Goal: Task Accomplishment & Management: Manage account settings

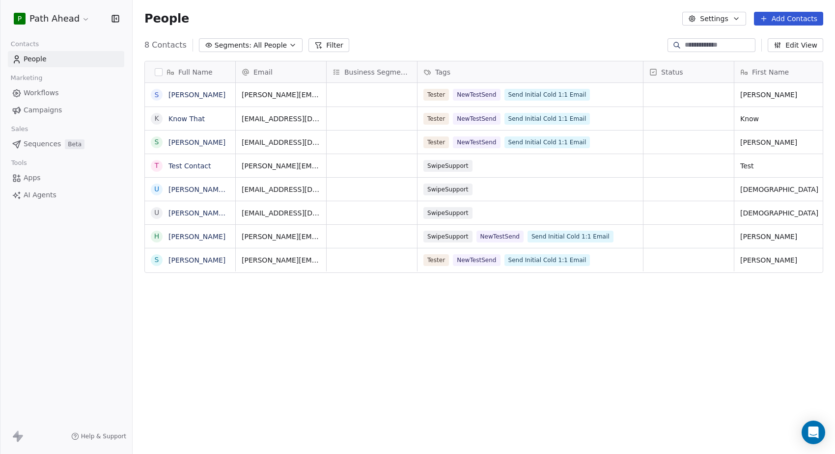
scroll to position [400, 702]
click at [43, 94] on span "Workflows" at bounding box center [41, 93] width 35 height 10
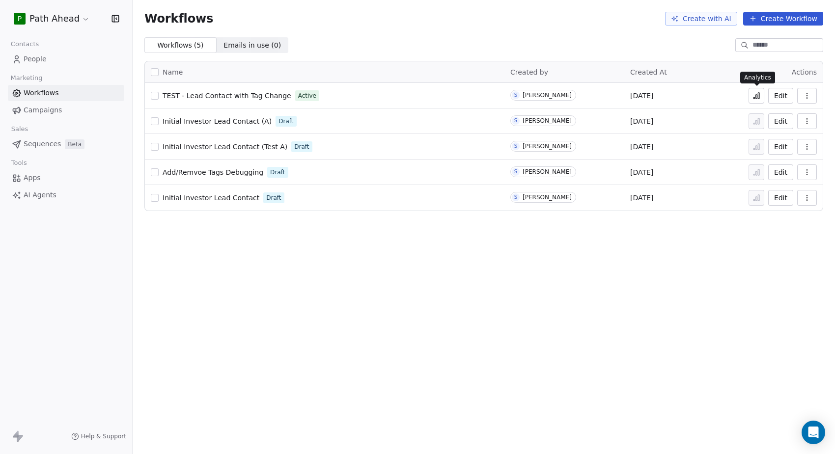
click at [758, 94] on icon at bounding box center [756, 96] width 8 height 8
click at [34, 59] on span "People" at bounding box center [35, 59] width 23 height 10
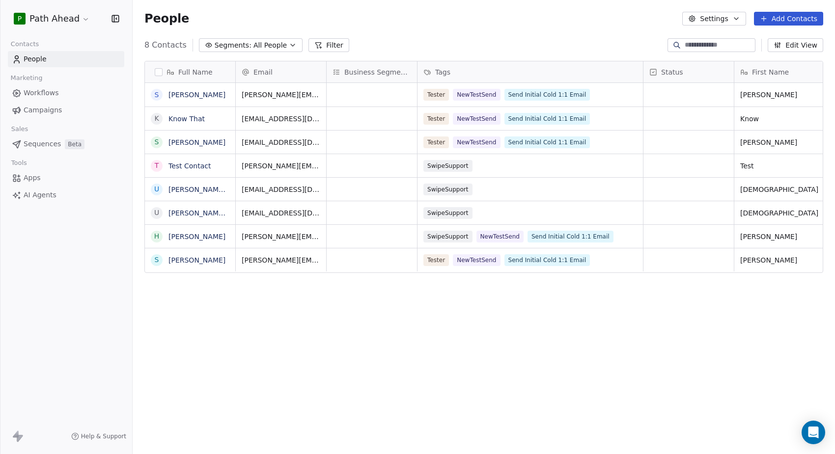
scroll to position [400, 702]
click at [289, 44] on icon "button" at bounding box center [293, 45] width 8 height 8
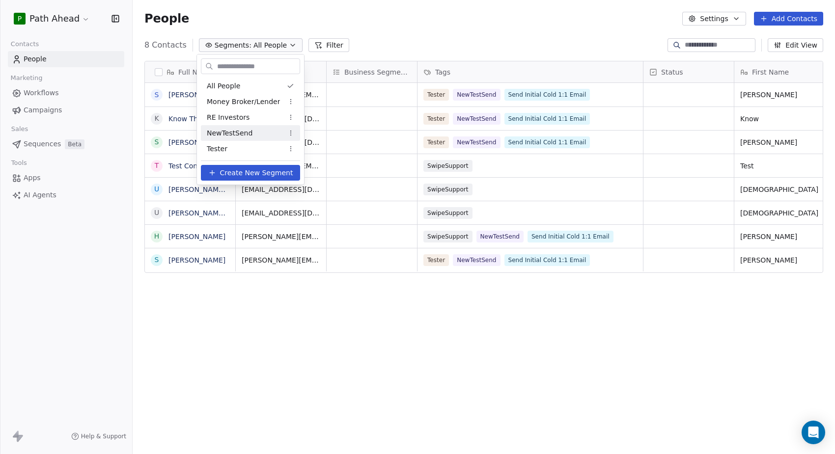
click at [261, 134] on div "NewTestSend" at bounding box center [250, 133] width 99 height 16
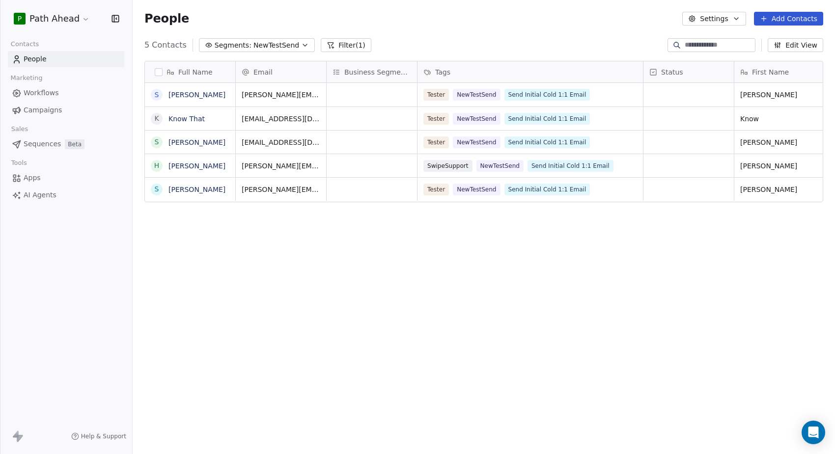
click at [284, 43] on span "NewTestSend" at bounding box center [276, 45] width 46 height 10
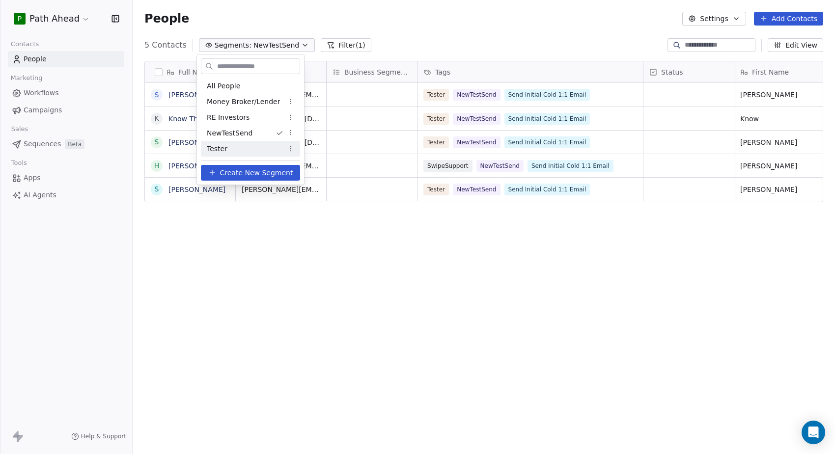
click at [243, 148] on div "Tester" at bounding box center [250, 149] width 99 height 16
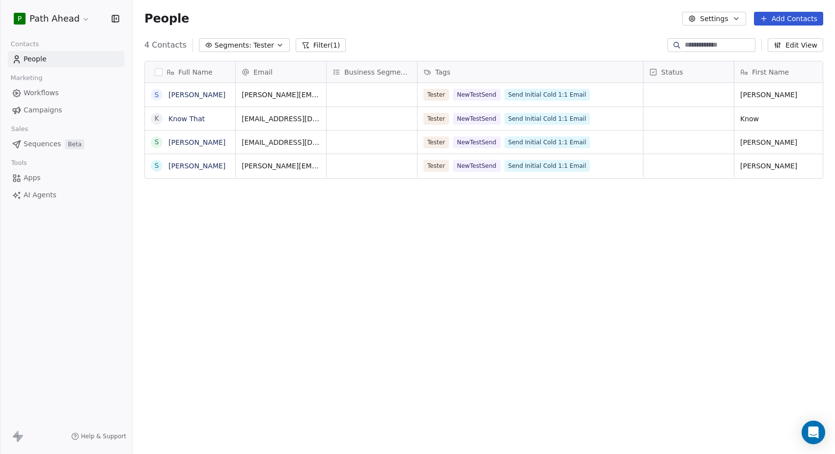
click at [158, 71] on button "button" at bounding box center [159, 72] width 8 height 8
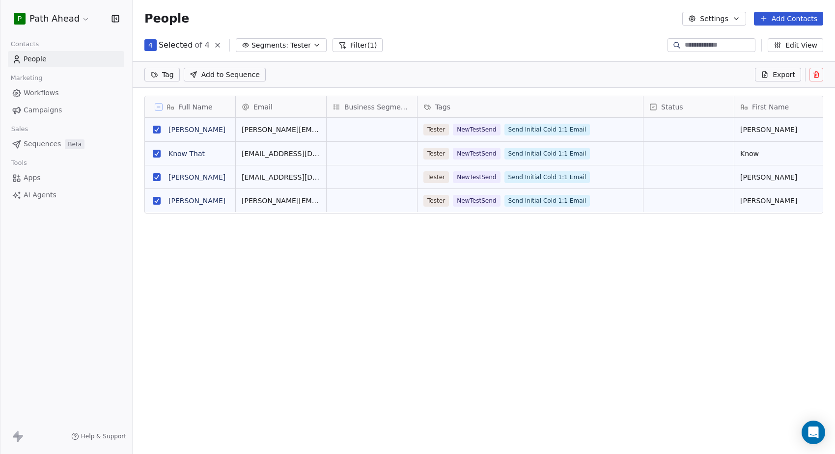
scroll to position [365, 702]
click at [388, 261] on div "Full Name S [PERSON_NAME] K Know That S [PERSON_NAME] S [PERSON_NAME] Email Bus…" at bounding box center [484, 270] width 702 height 365
click at [564, 33] on div "People Settings Add Contacts" at bounding box center [484, 18] width 702 height 37
click at [816, 432] on icon "Open Intercom Messenger" at bounding box center [812, 432] width 11 height 13
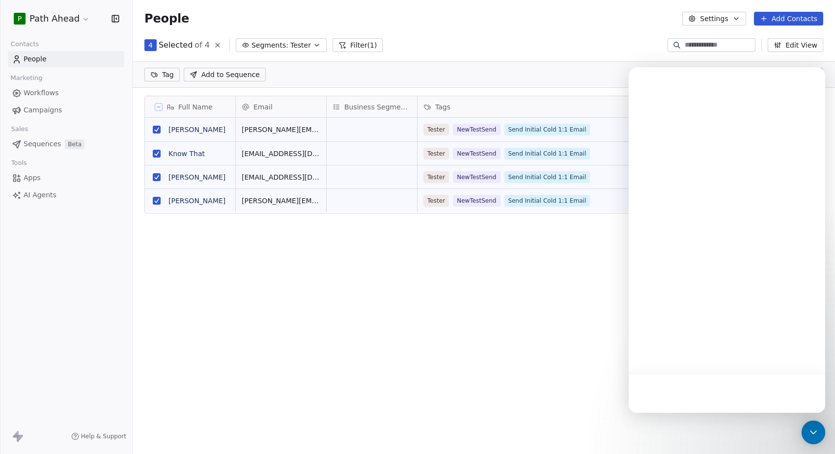
scroll to position [0, 0]
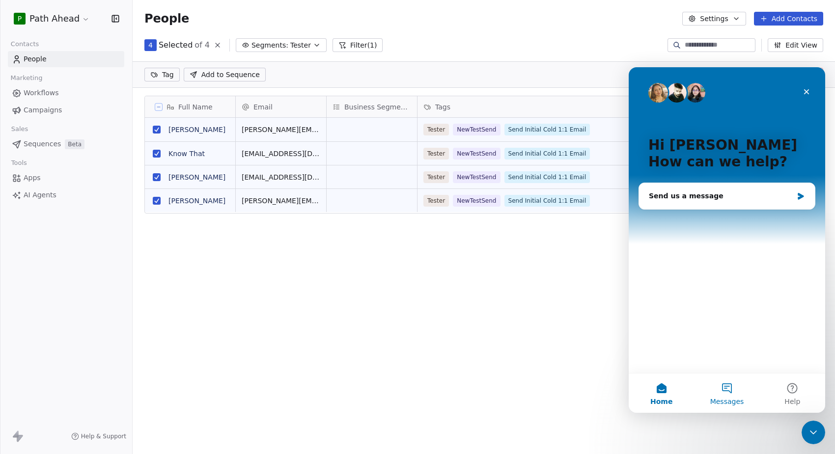
click at [727, 389] on button "Messages" at bounding box center [726, 393] width 65 height 39
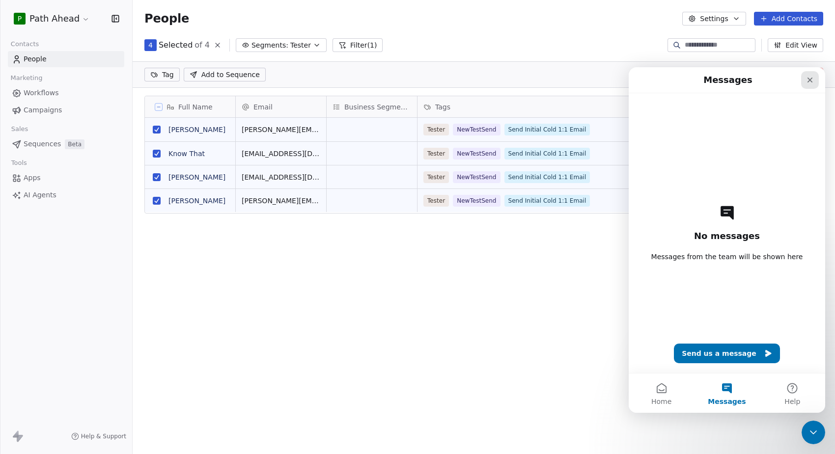
click at [808, 77] on icon "Close" at bounding box center [810, 80] width 8 height 8
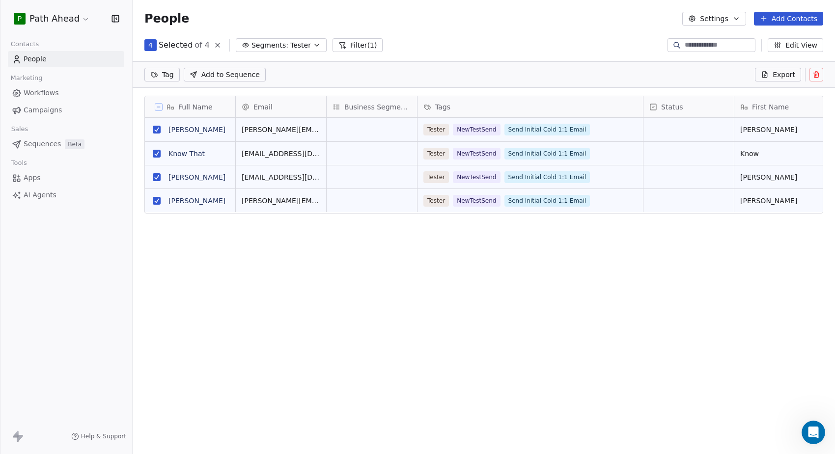
click at [495, 269] on div "Full Name S [PERSON_NAME] K Know That S [PERSON_NAME] S [PERSON_NAME] Email Bus…" at bounding box center [484, 270] width 702 height 365
